Goal: Information Seeking & Learning: Learn about a topic

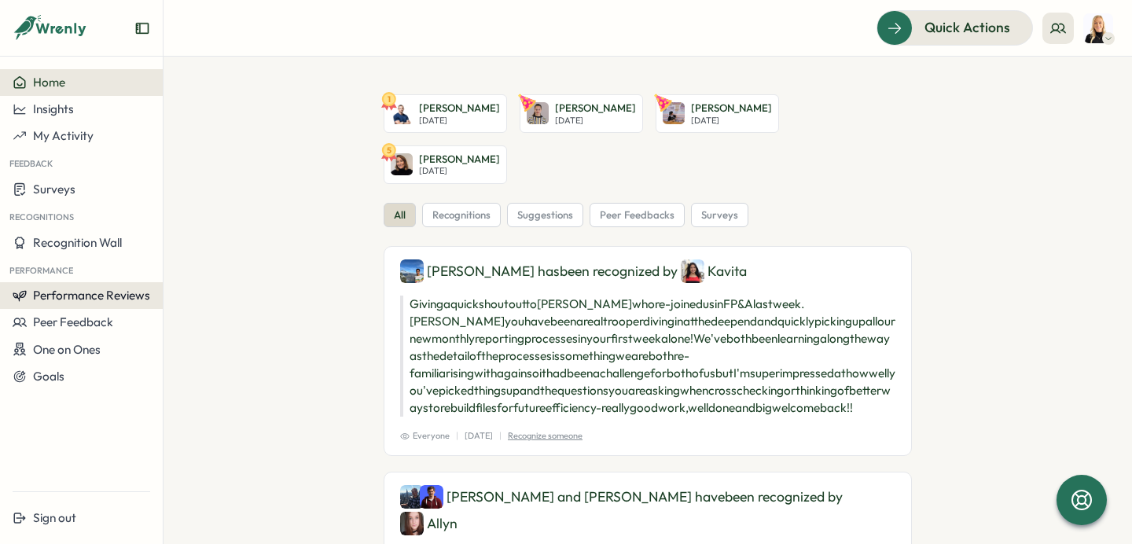
click at [91, 302] on span "Performance Reviews" at bounding box center [91, 295] width 117 height 15
click at [170, 314] on div "Insights" at bounding box center [189, 310] width 44 height 17
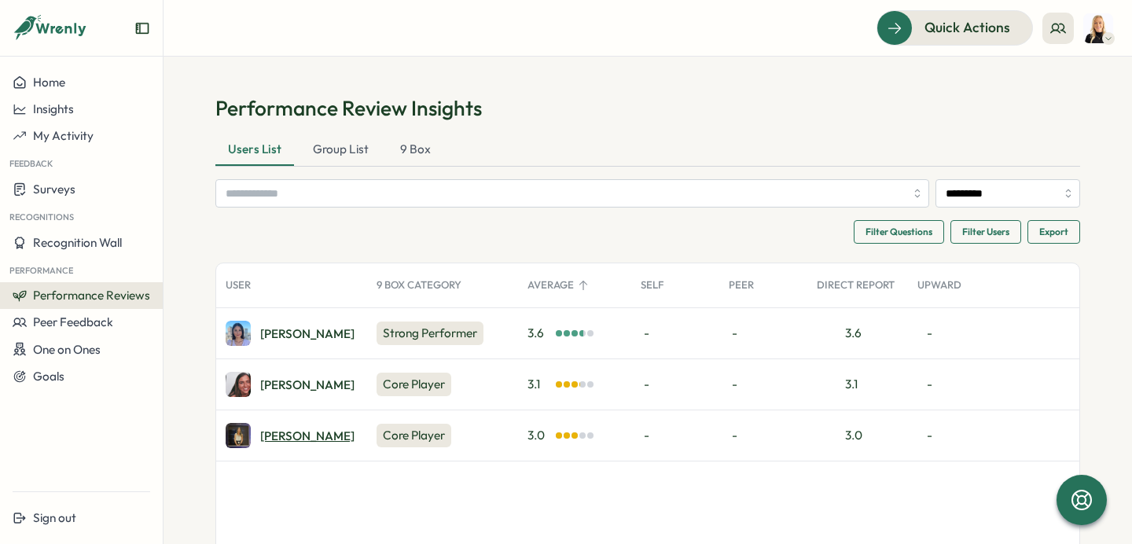
click at [281, 438] on div "Naomi V." at bounding box center [307, 436] width 94 height 12
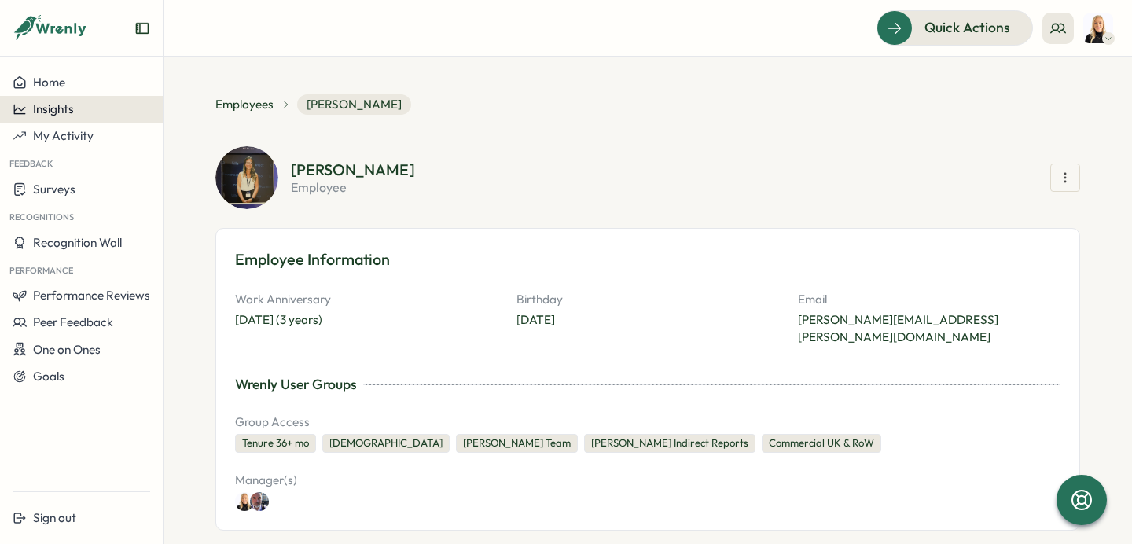
click at [78, 113] on div "Insights" at bounding box center [82, 109] width 138 height 14
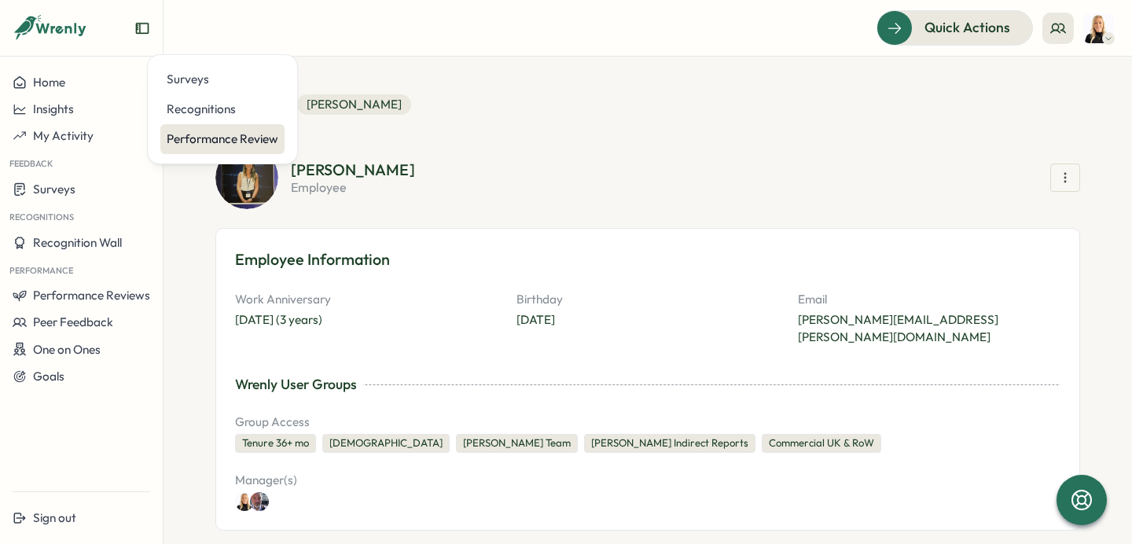
click at [243, 140] on div "Performance Review" at bounding box center [223, 138] width 112 height 17
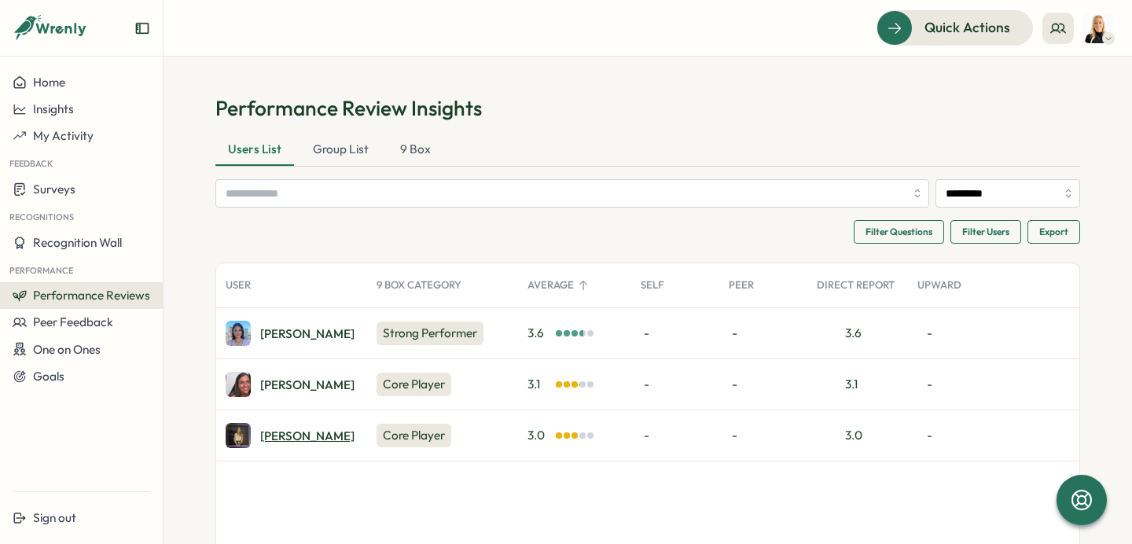
click at [281, 435] on div "[PERSON_NAME]" at bounding box center [307, 436] width 94 height 12
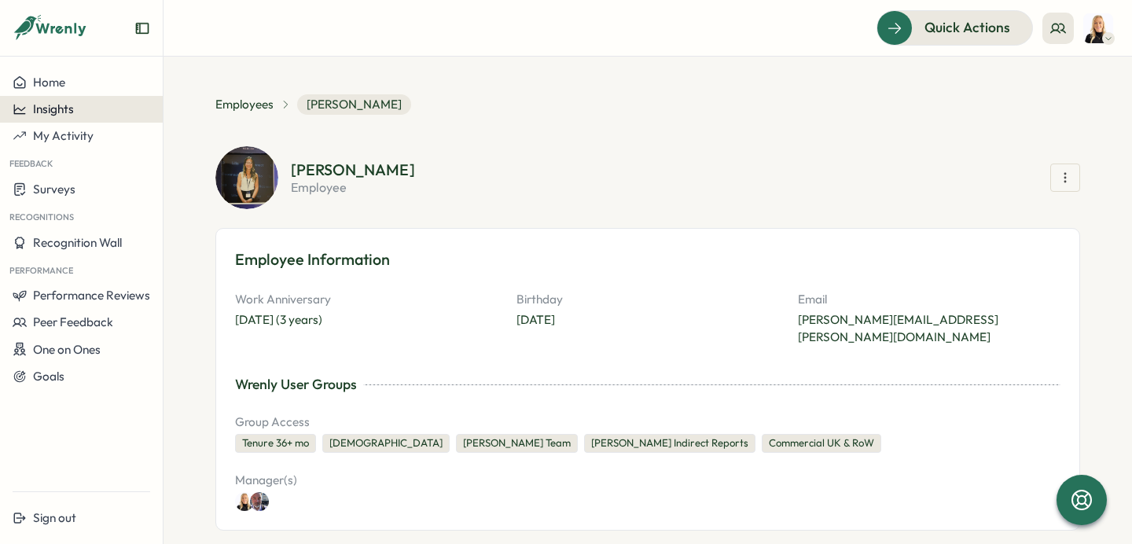
click at [75, 108] on div "Insights" at bounding box center [82, 109] width 138 height 14
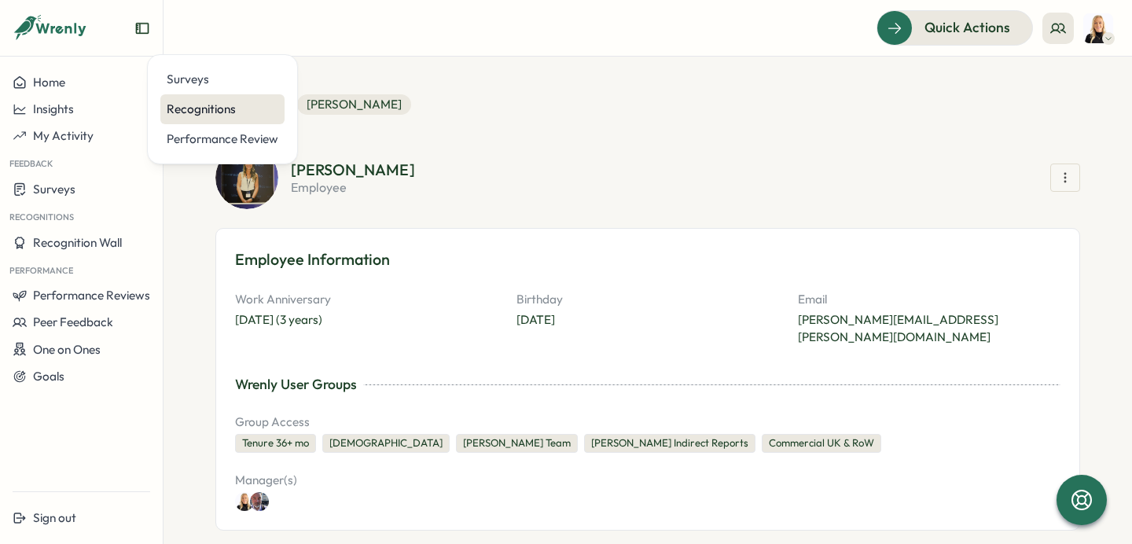
click at [238, 106] on div "Recognitions" at bounding box center [223, 109] width 112 height 17
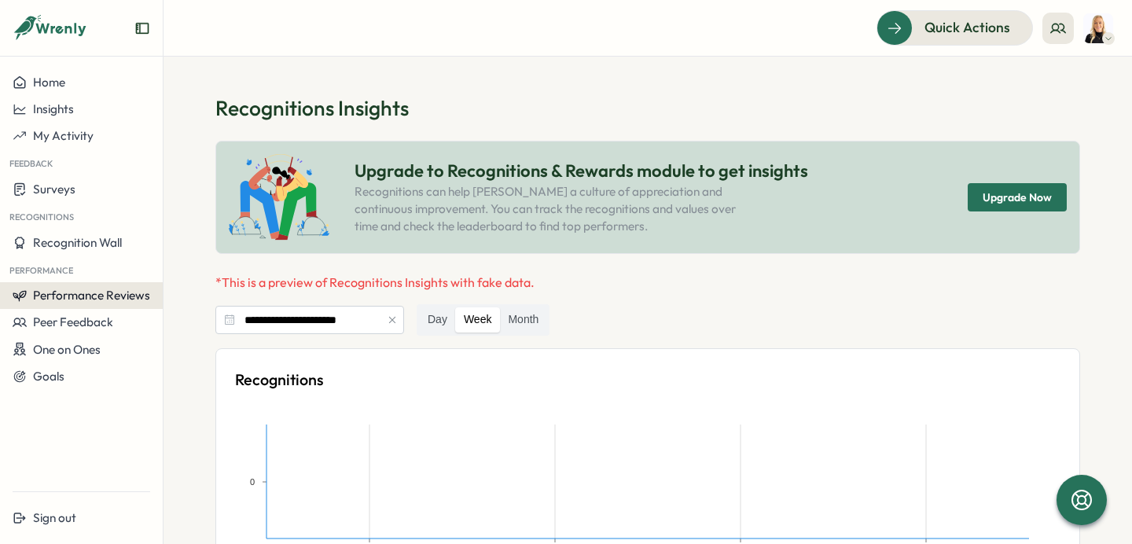
click at [116, 296] on span "Performance Reviews" at bounding box center [91, 295] width 117 height 15
click at [193, 316] on div "Insights" at bounding box center [189, 310] width 44 height 17
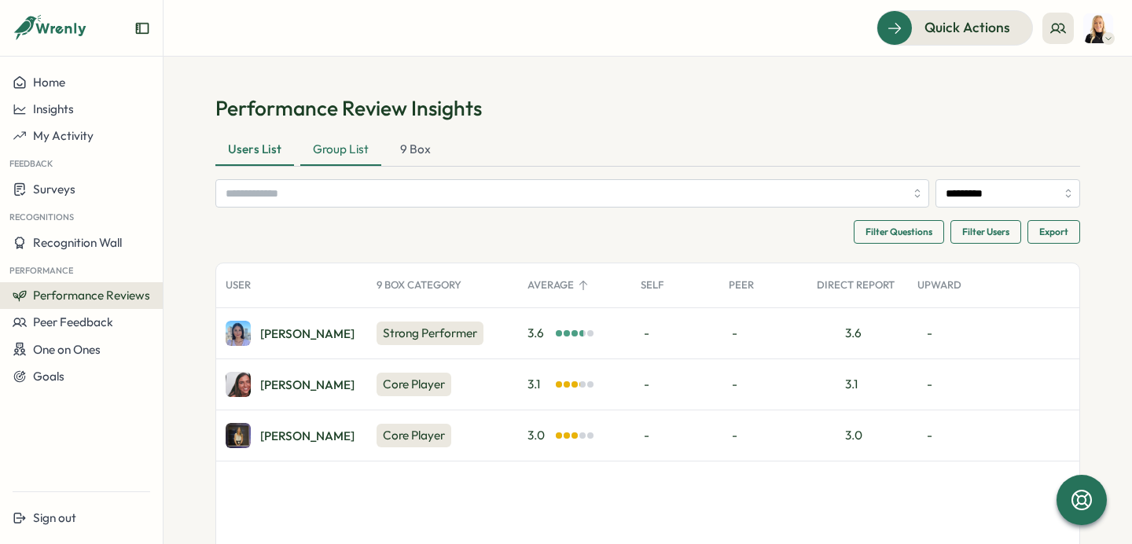
click at [351, 149] on div "Group List" at bounding box center [340, 149] width 81 height 31
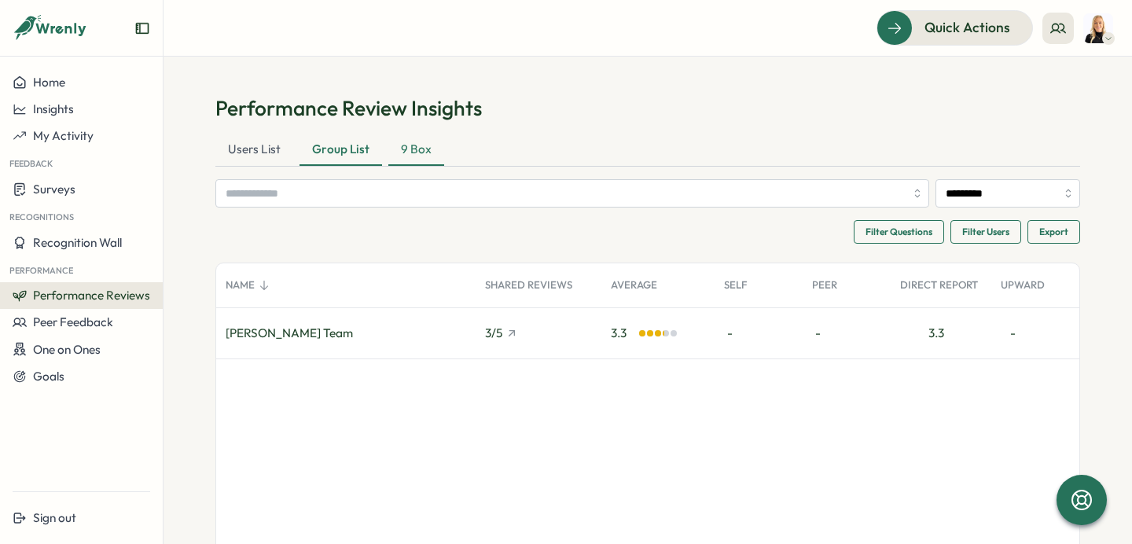
click at [419, 156] on div "9 Box" at bounding box center [416, 149] width 56 height 31
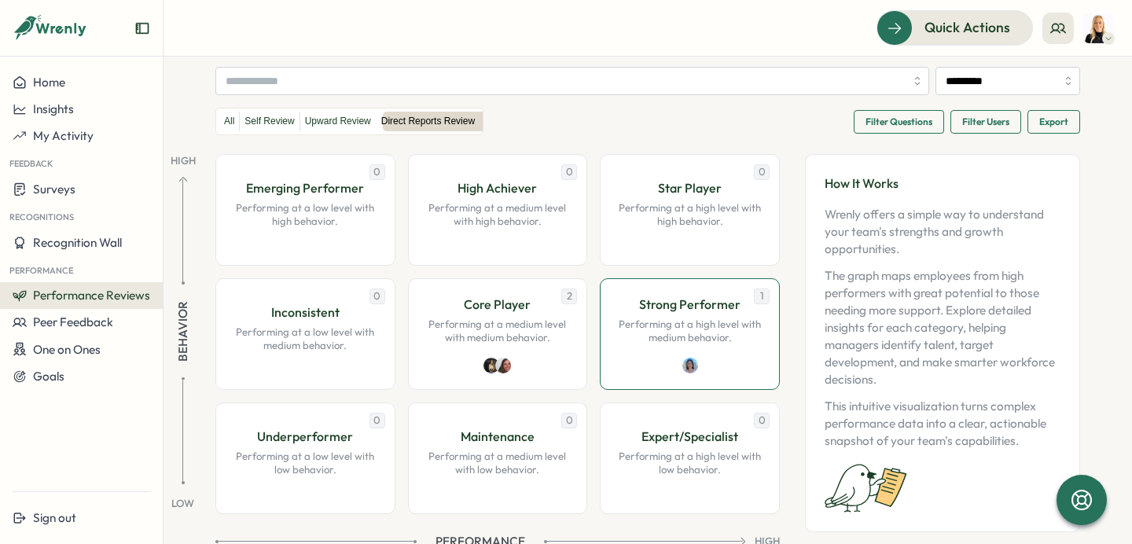
scroll to position [156, 0]
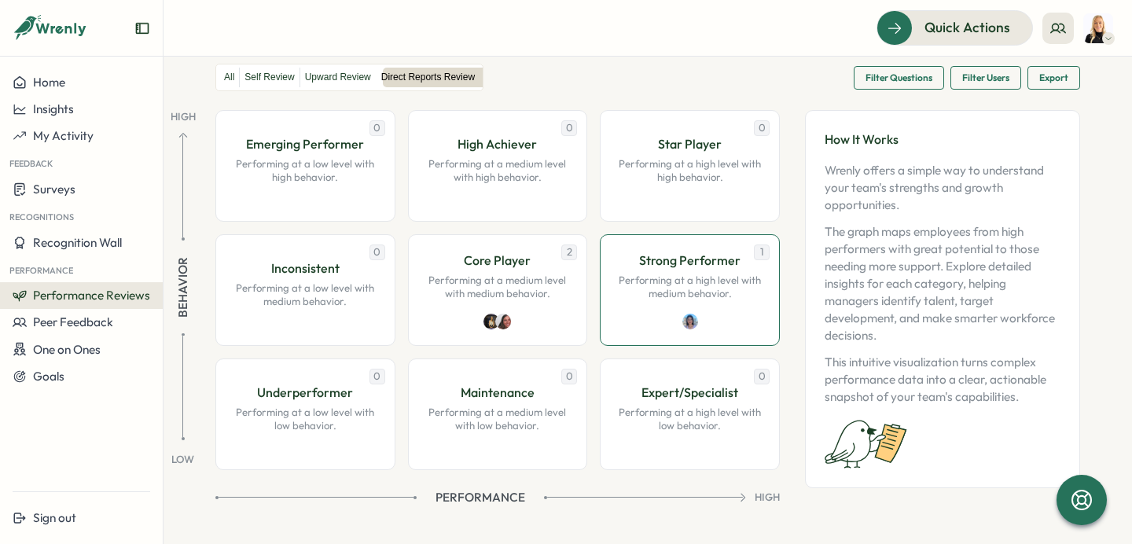
click at [655, 288] on p "Performing at a high level with medium behavior." at bounding box center [689, 288] width 147 height 28
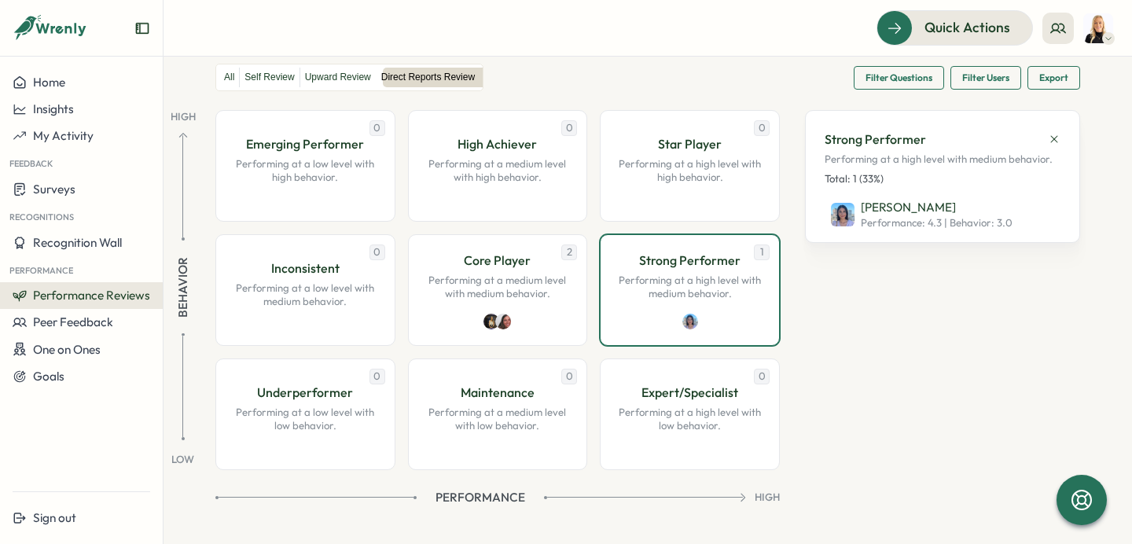
click at [1055, 139] on icon at bounding box center [1054, 139] width 13 height 13
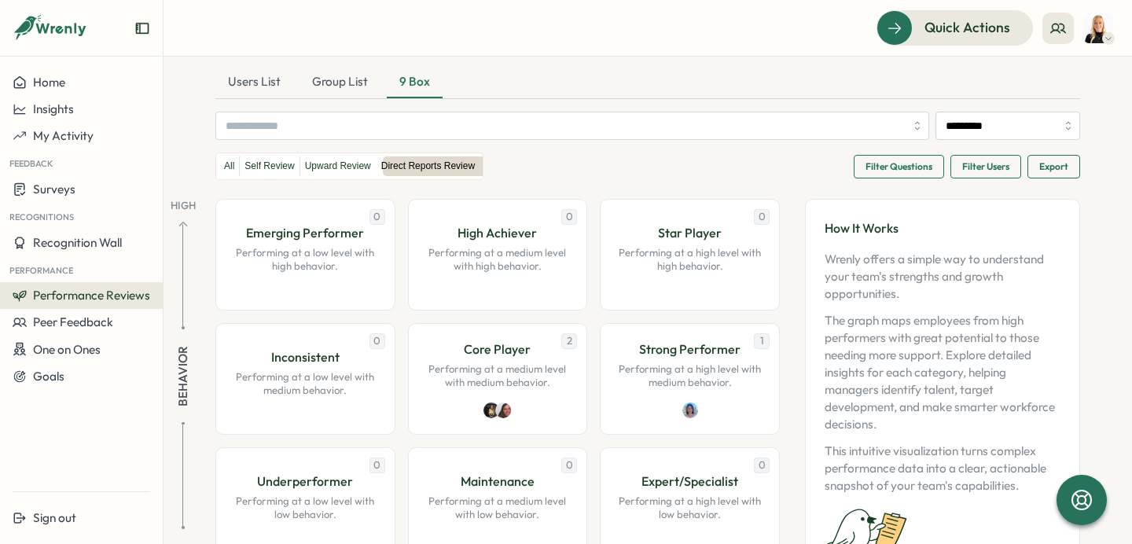
scroll to position [61, 0]
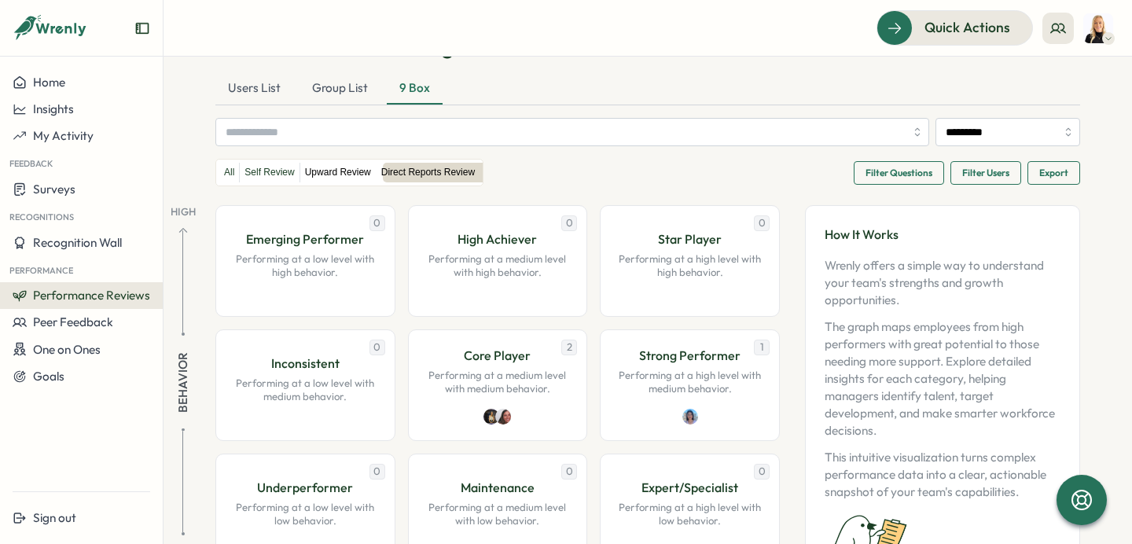
click at [336, 174] on label "Upward Review" at bounding box center [337, 173] width 75 height 20
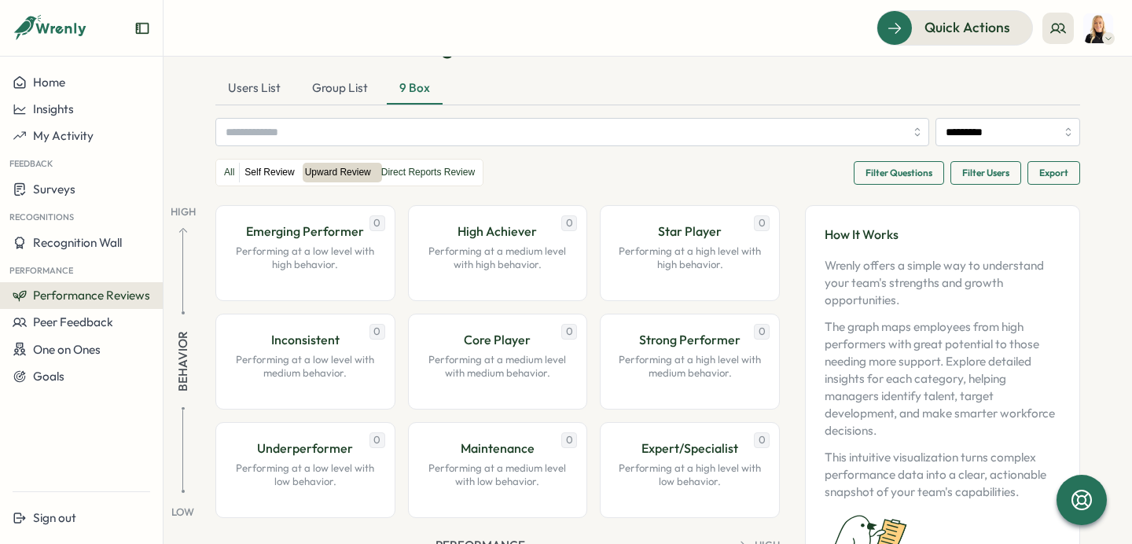
click at [275, 174] on label "Self Review" at bounding box center [269, 173] width 59 height 20
click at [345, 93] on div "Group List" at bounding box center [339, 88] width 81 height 31
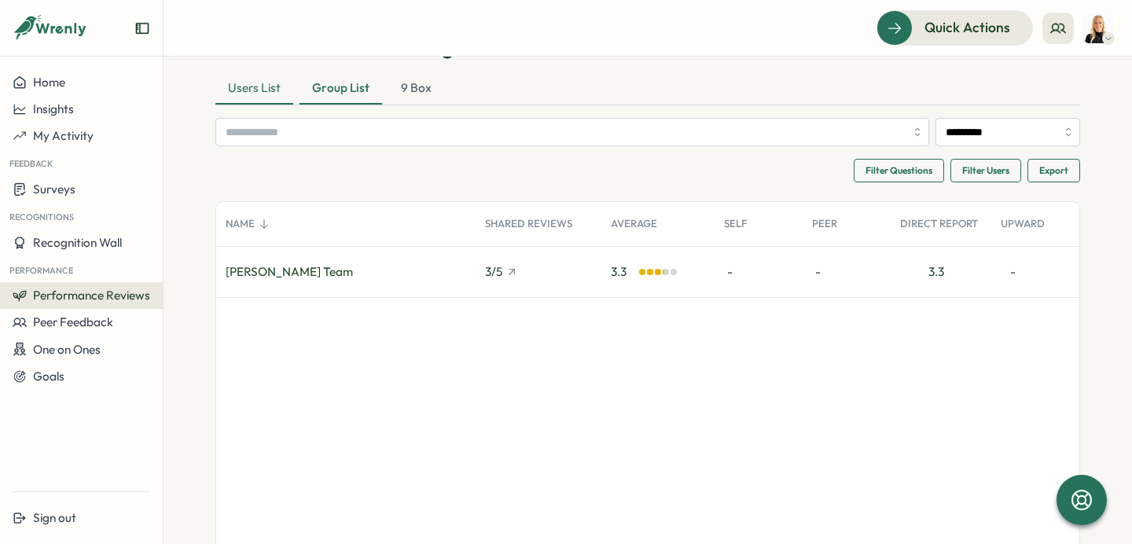
click at [248, 93] on div "Users List" at bounding box center [254, 88] width 78 height 31
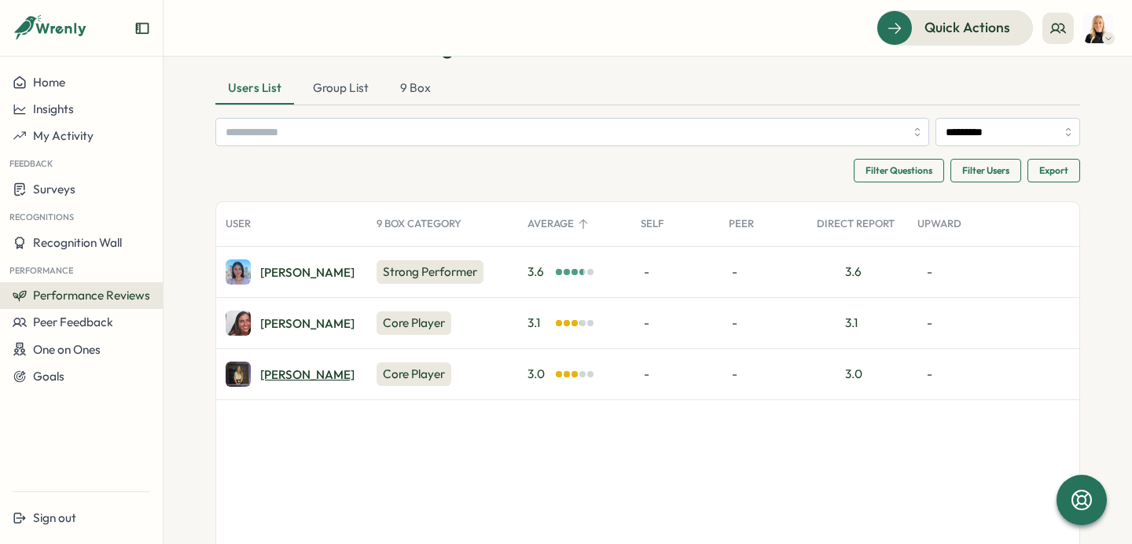
click at [281, 369] on div "Naomi V." at bounding box center [307, 375] width 94 height 12
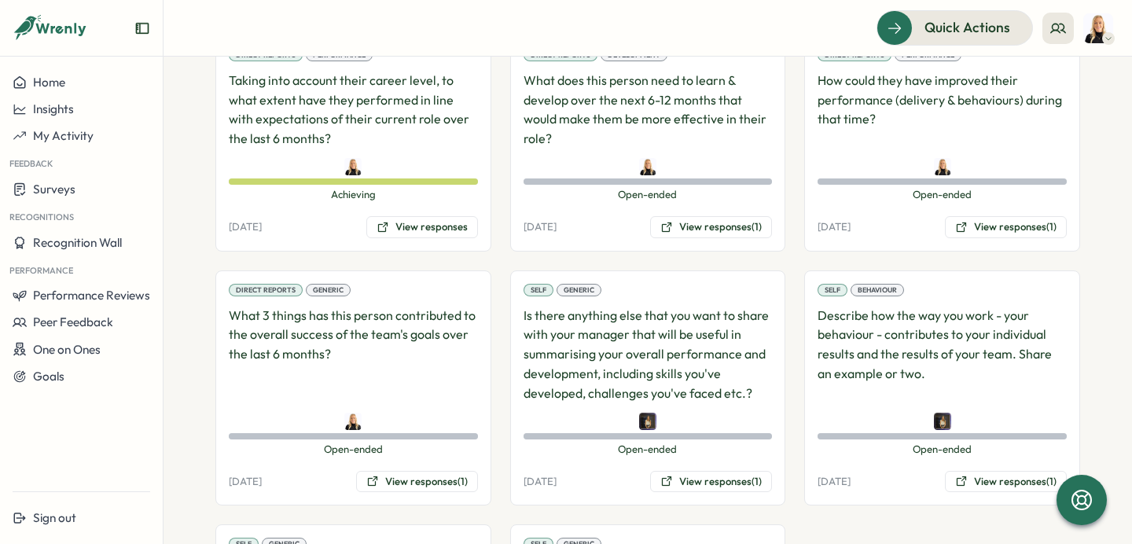
scroll to position [1493, 0]
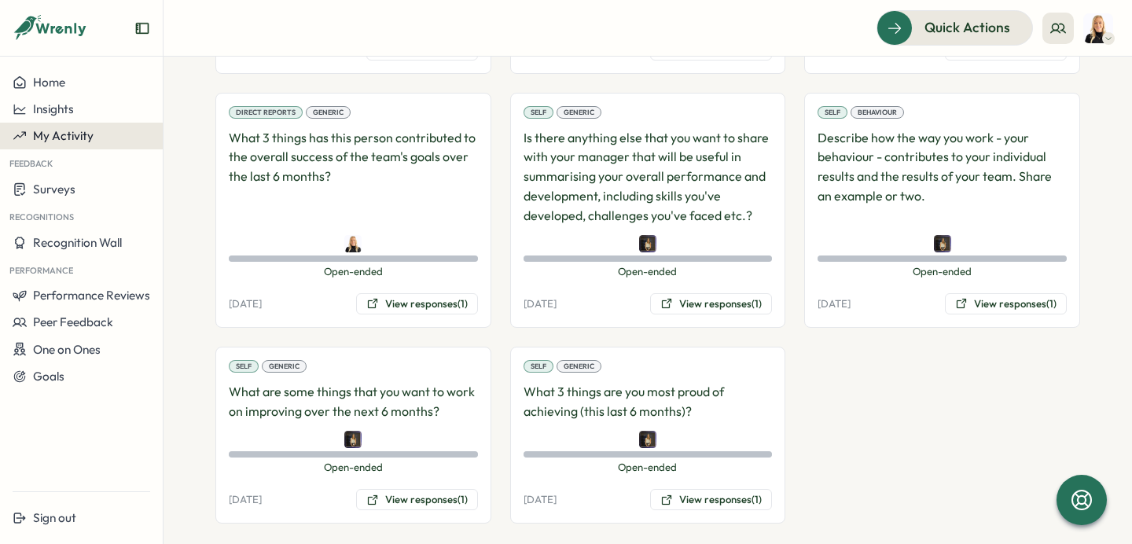
click at [85, 136] on span "My Activity" at bounding box center [63, 135] width 61 height 15
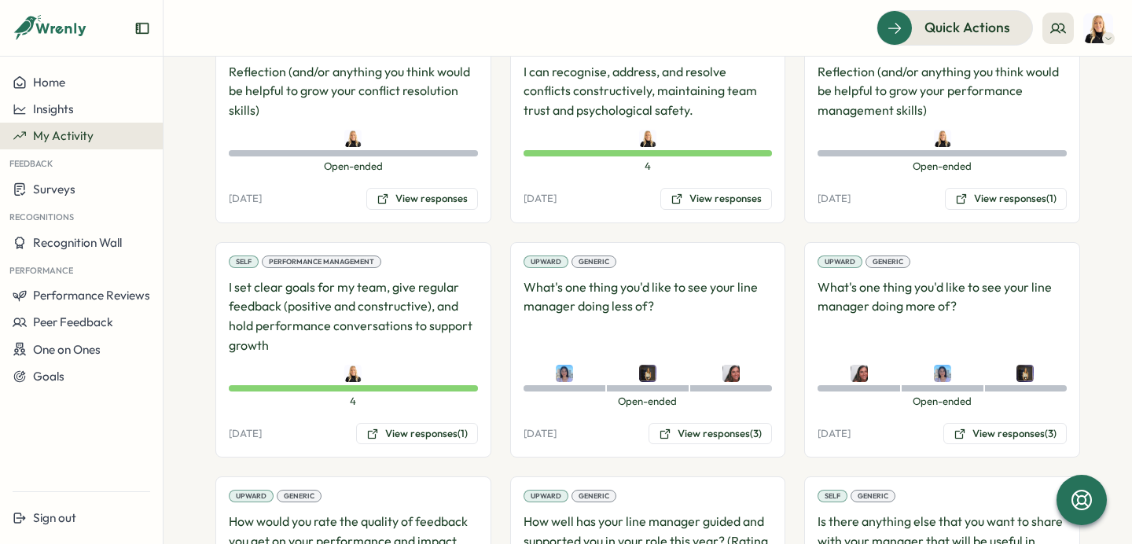
scroll to position [1771, 0]
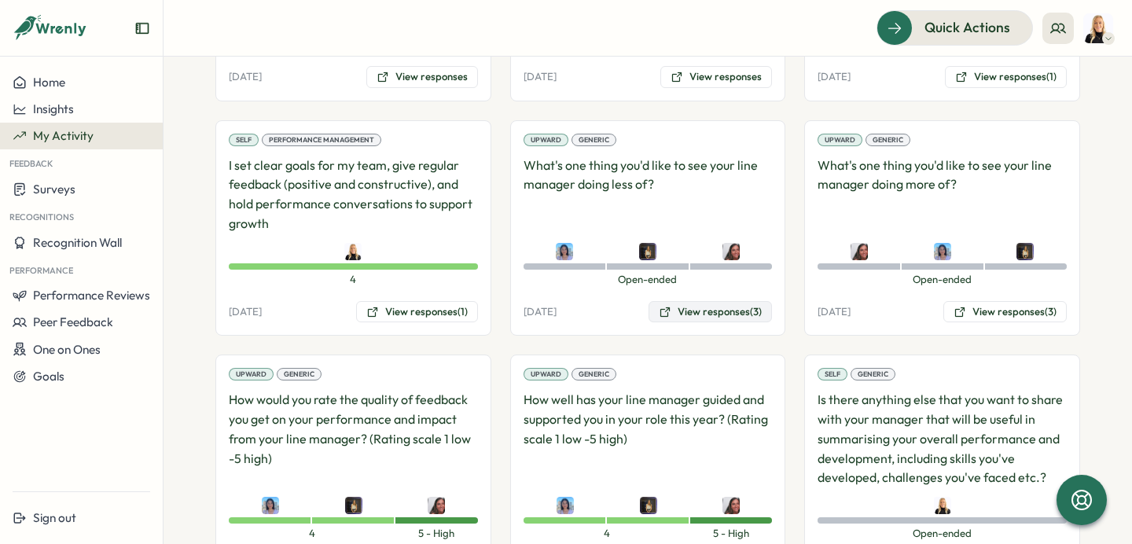
click at [711, 310] on button "View responses (3)" at bounding box center [709, 312] width 123 height 22
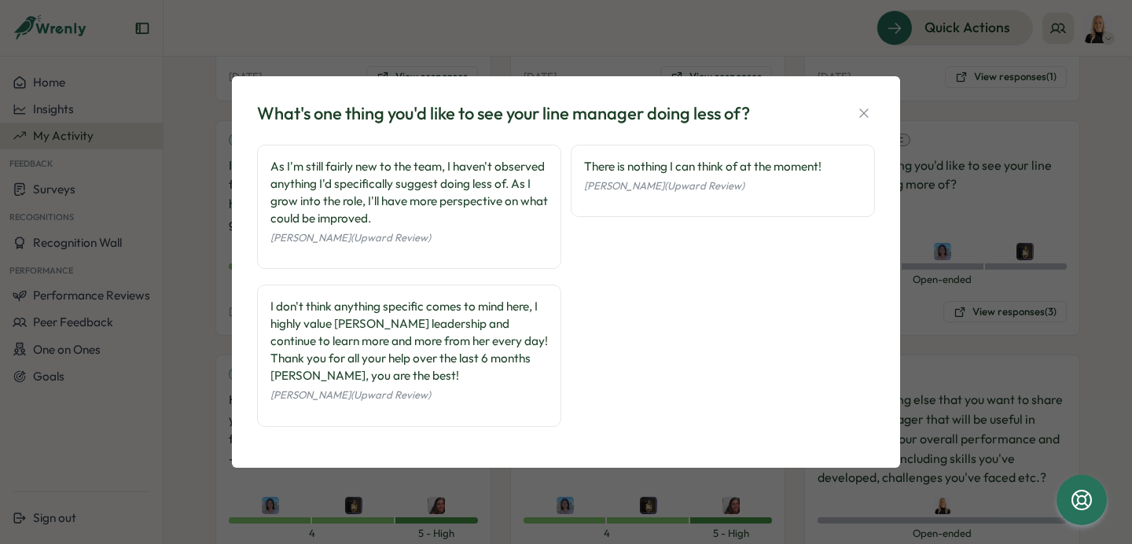
click at [690, 167] on div "There is nothing I can think of at the moment!" at bounding box center [722, 166] width 277 height 17
copy div "There is nothing I can think of at the moment!"
click at [867, 108] on icon "button" at bounding box center [864, 113] width 16 height 16
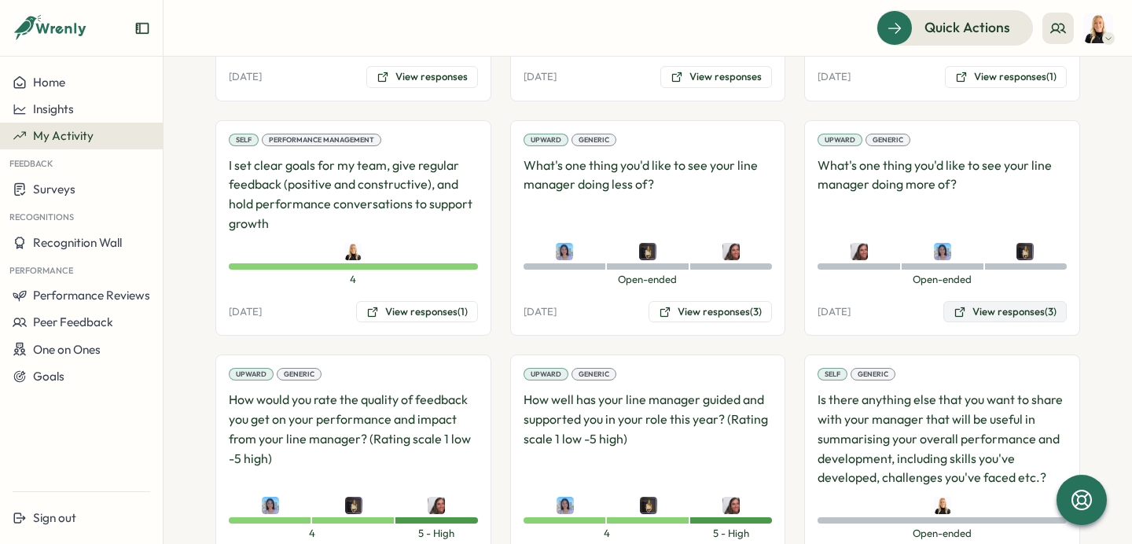
click at [997, 310] on button "View responses (3)" at bounding box center [1004, 312] width 123 height 22
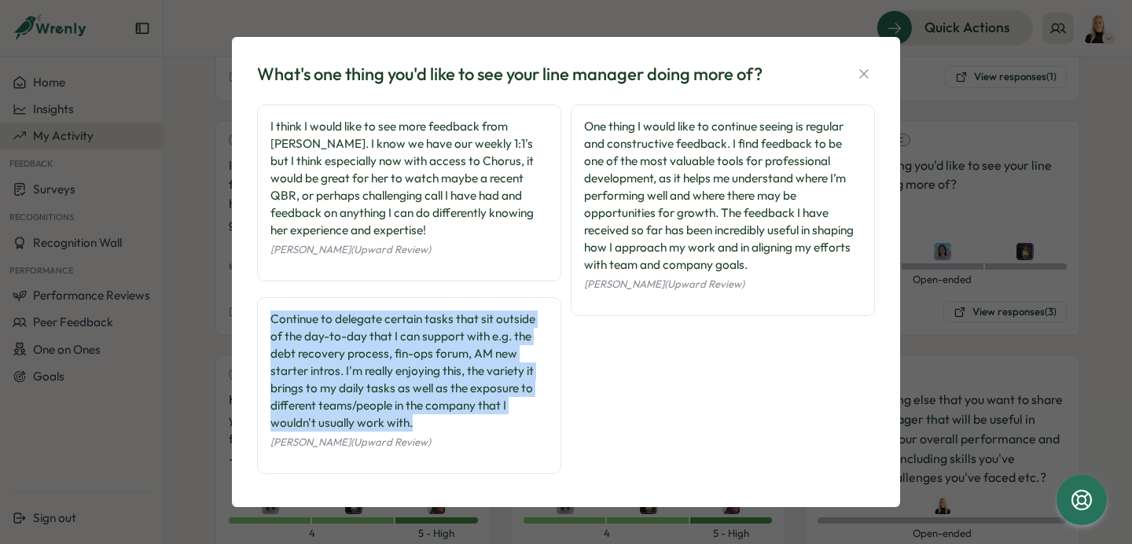
drag, startPoint x: 420, startPoint y: 422, endPoint x: 244, endPoint y: 320, distance: 203.6
click at [244, 320] on div "What's one thing you'd like to see your line manager doing more of? I think I w…" at bounding box center [566, 272] width 668 height 471
copy div "Continue to delegate certain tasks that sit outside of the day-to-day that I ca…"
click at [868, 67] on icon "button" at bounding box center [864, 74] width 16 height 16
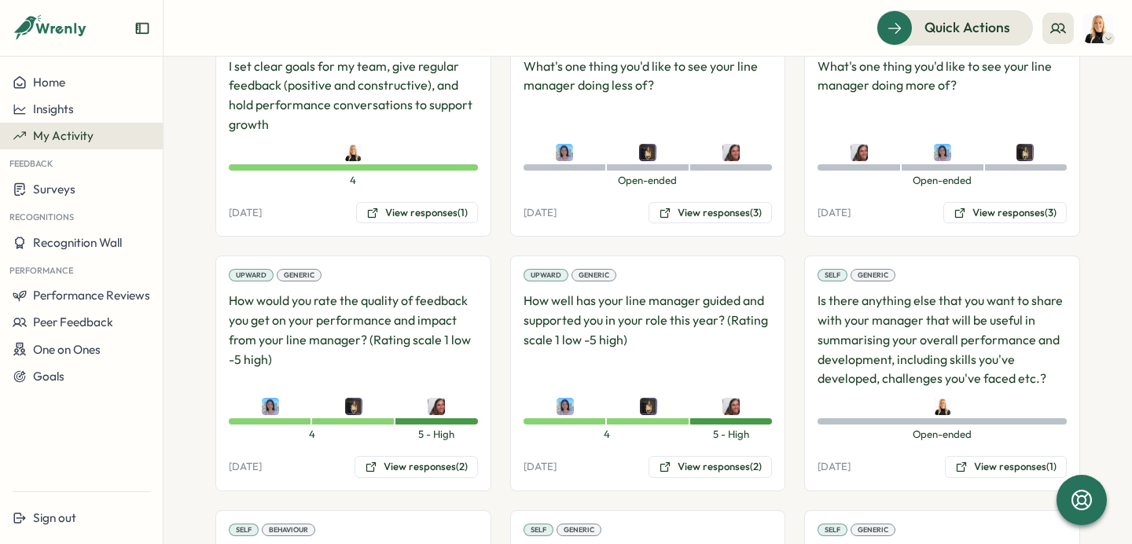
scroll to position [1931, 0]
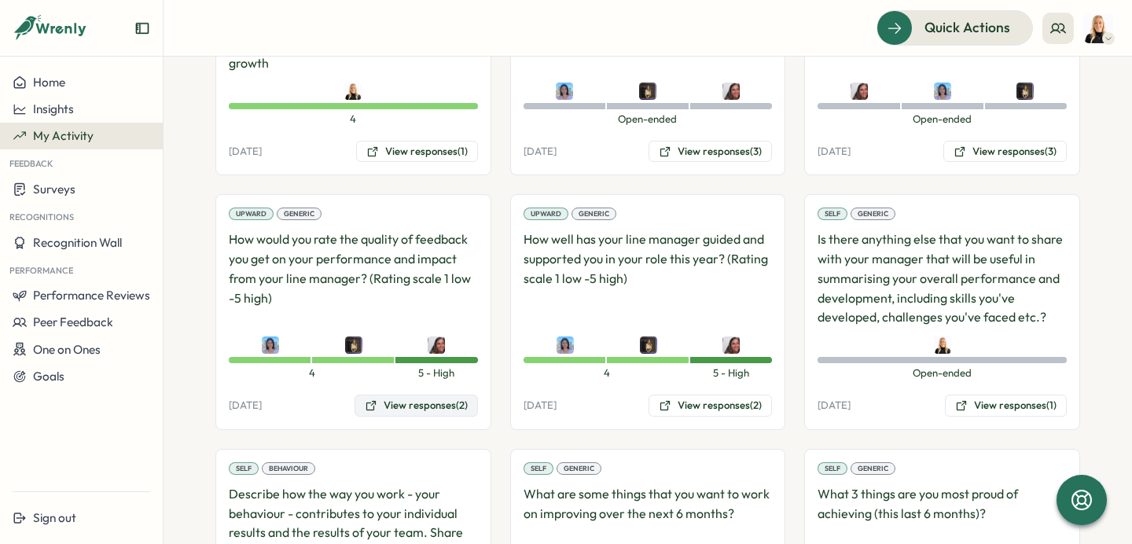
click at [432, 407] on button "View responses (2)" at bounding box center [415, 406] width 123 height 22
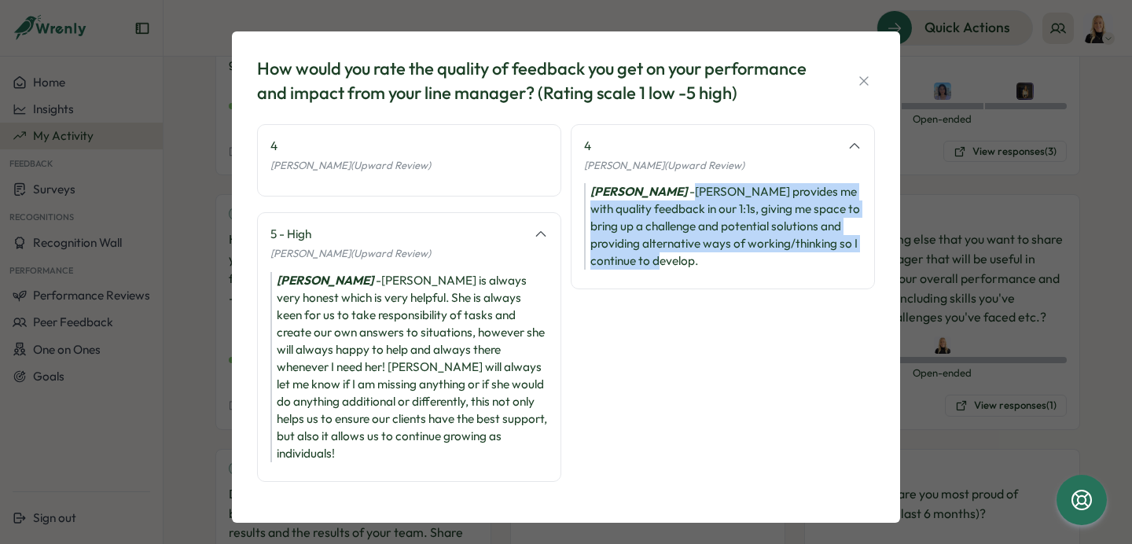
drag, startPoint x: 681, startPoint y: 266, endPoint x: 666, endPoint y: 193, distance: 74.6
click at [666, 193] on div "[PERSON_NAME] provides me with quality feedback in our 1:1s, giving me space to…" at bounding box center [722, 226] width 277 height 86
copy div "[PERSON_NAME] provides me with quality feedback in our 1:1s, giving me space to…"
click at [863, 75] on icon "button" at bounding box center [864, 81] width 16 height 16
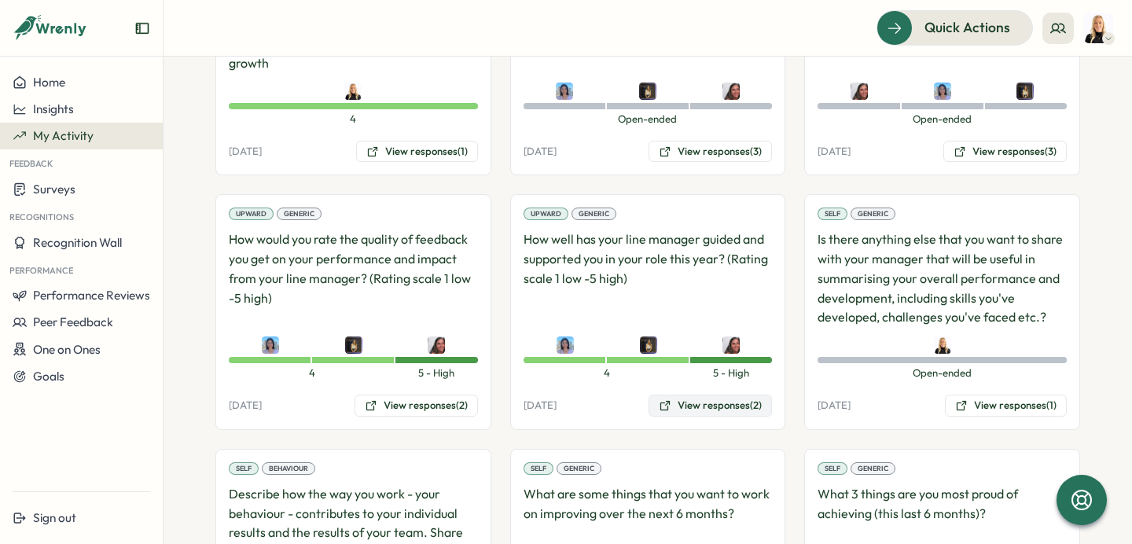
click at [729, 406] on button "View responses (2)" at bounding box center [709, 406] width 123 height 22
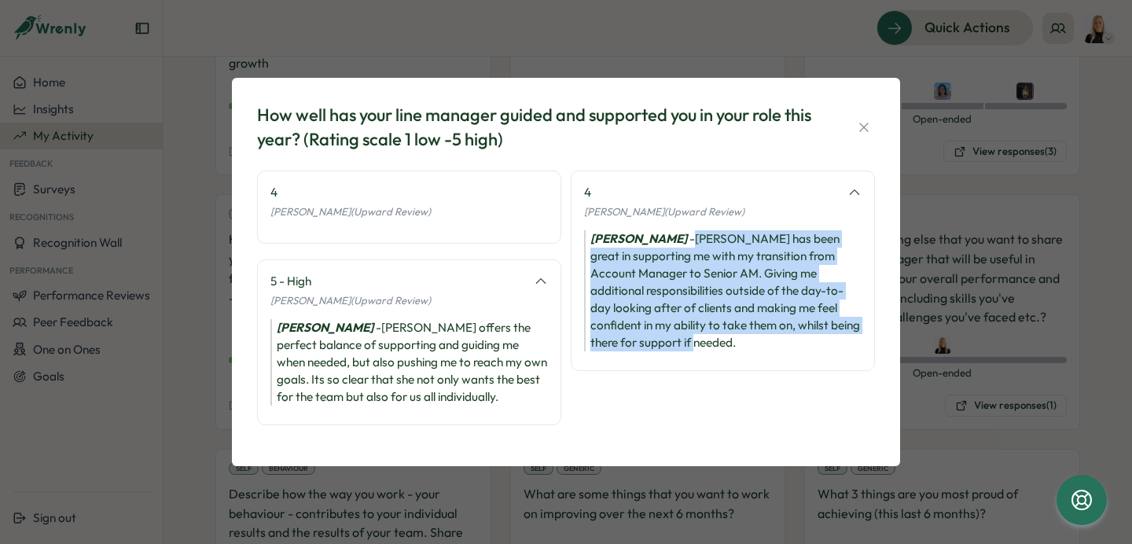
drag, startPoint x: 726, startPoint y: 359, endPoint x: 663, endPoint y: 242, distance: 133.3
click at [663, 241] on div "4 [PERSON_NAME] (Upward Review) [PERSON_NAME] - [PERSON_NAME] has been great in…" at bounding box center [723, 271] width 304 height 200
copy div "[PERSON_NAME] has been great in supporting me with my transition from Account M…"
